Goal: Find specific page/section: Find specific page/section

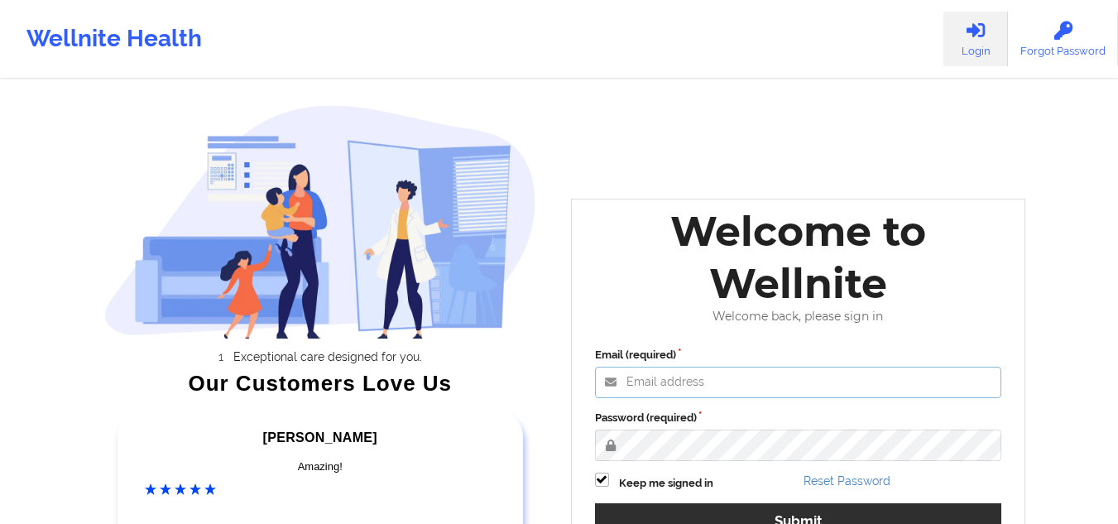
type input "[EMAIL_ADDRESS][DOMAIN_NAME]"
click at [627, 424] on label "Password (required)" at bounding box center [798, 418] width 407 height 17
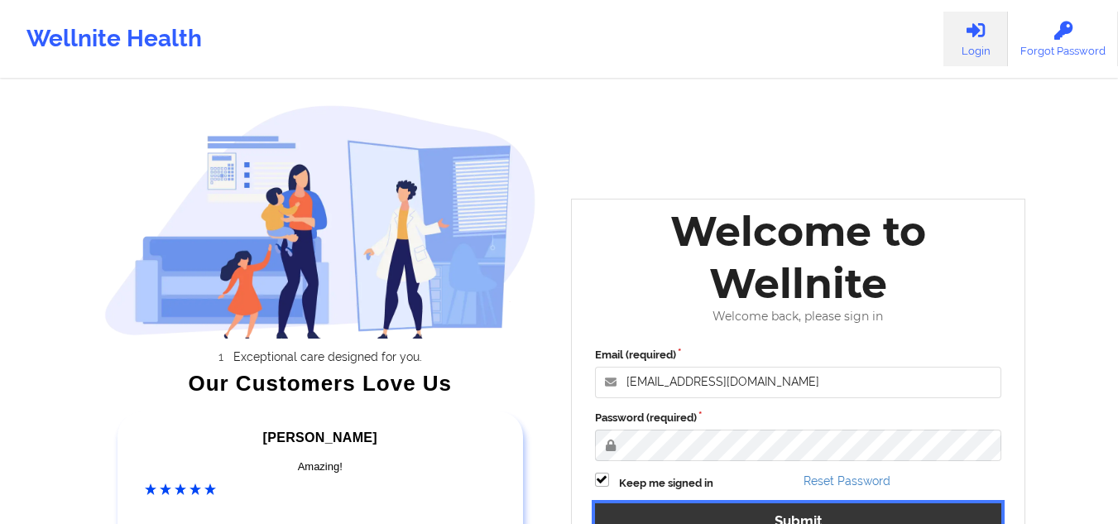
click at [645, 495] on button "Submit" at bounding box center [798, 521] width 407 height 36
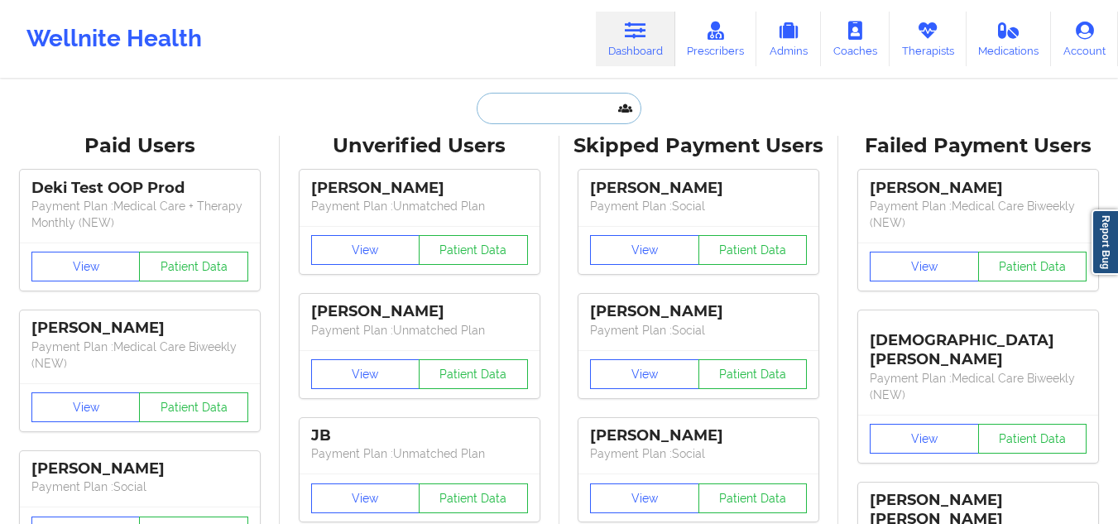
click at [538, 108] on input "text" at bounding box center [559, 108] width 164 height 31
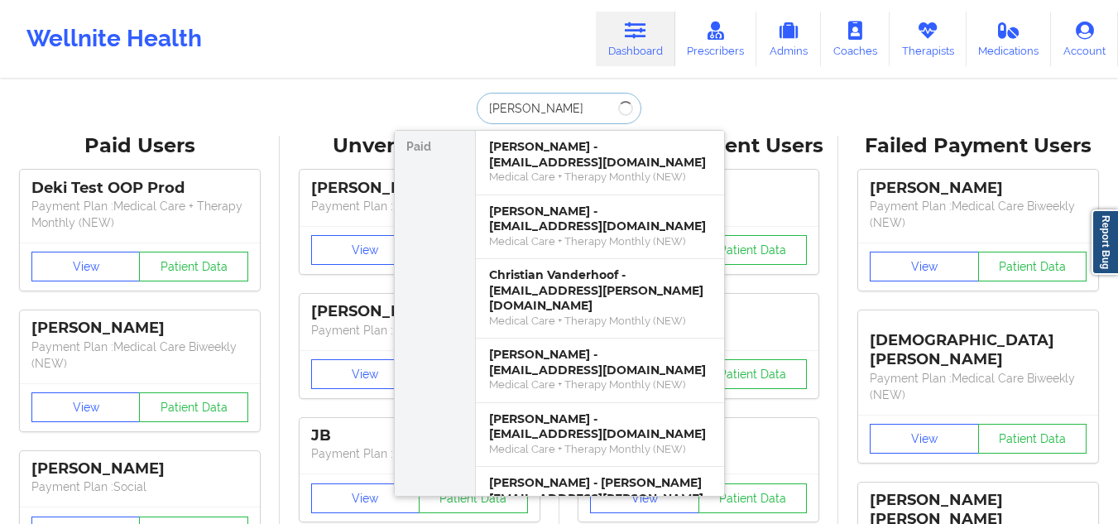
type input "[PERSON_NAME]"
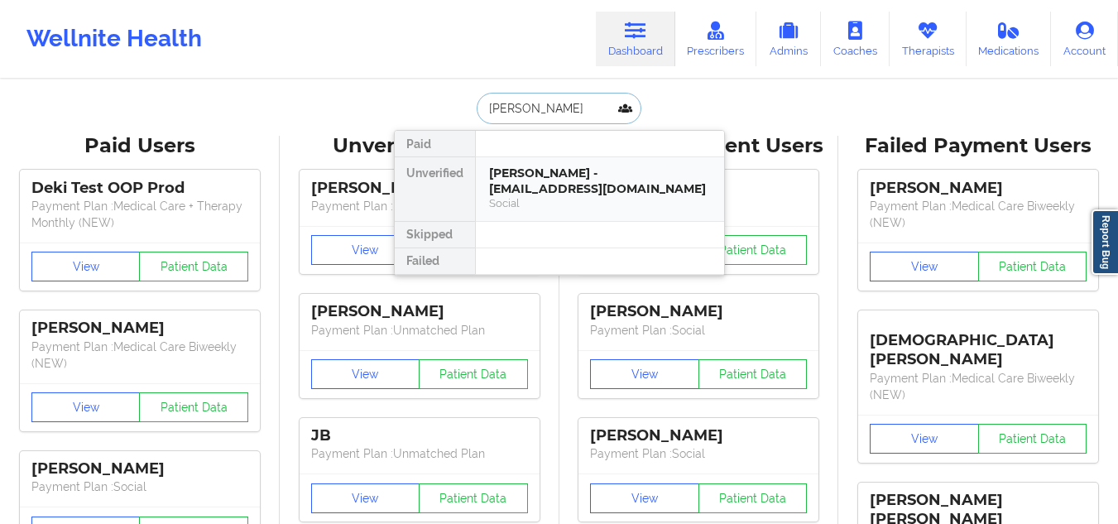
click at [531, 179] on div "[PERSON_NAME] - [EMAIL_ADDRESS][DOMAIN_NAME]" at bounding box center [600, 180] width 222 height 31
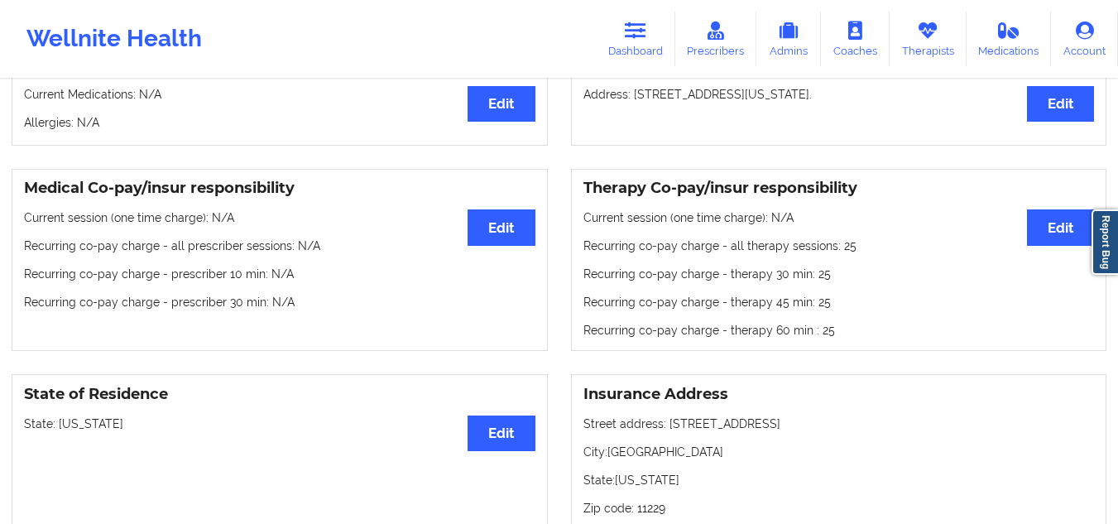
scroll to position [6, 0]
